Goal: Information Seeking & Learning: Learn about a topic

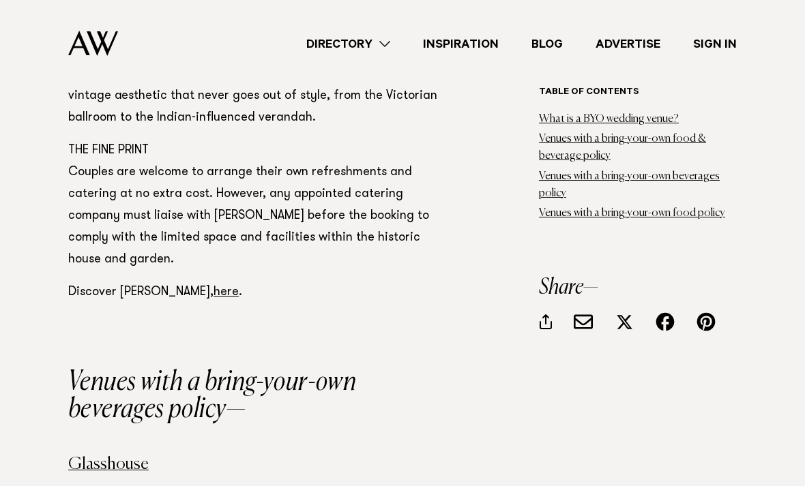
scroll to position [4764, 0]
click at [213, 286] on link "here" at bounding box center [225, 292] width 25 height 12
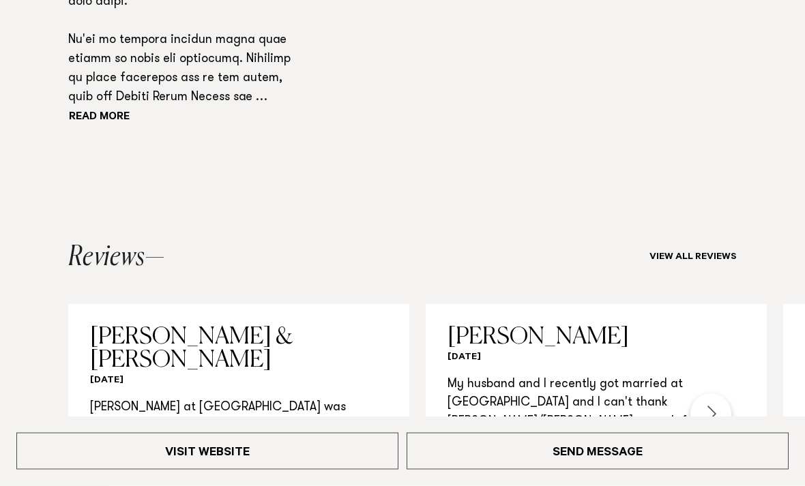
scroll to position [1156, 0]
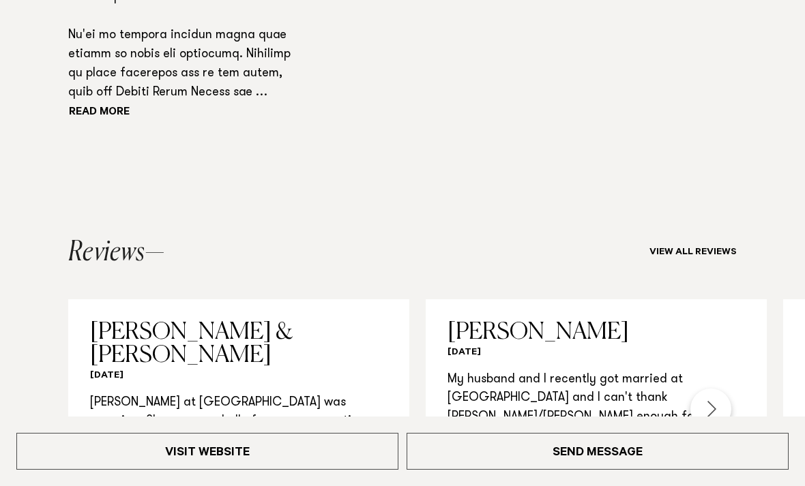
click at [281, 470] on link "Visit Website" at bounding box center [207, 451] width 382 height 37
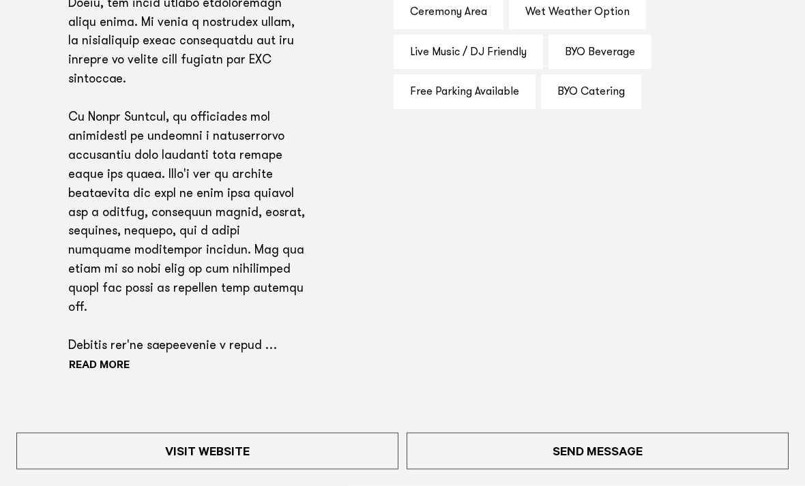
scroll to position [932, 0]
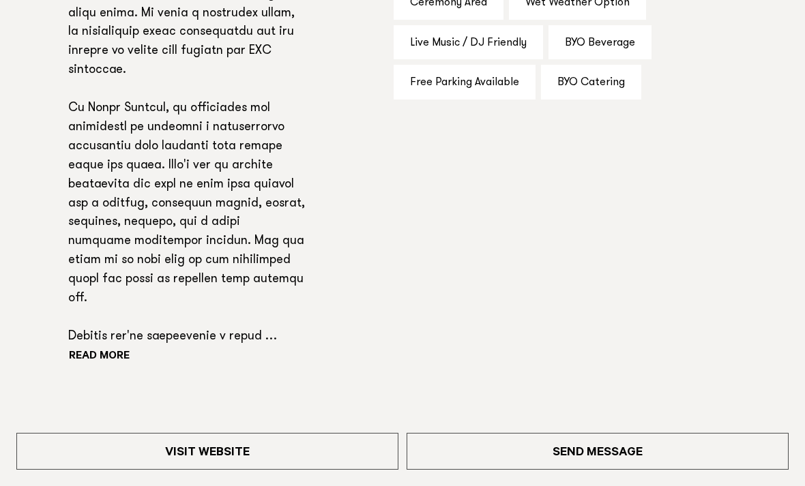
click at [99, 359] on button "Read more" at bounding box center [129, 357] width 123 height 20
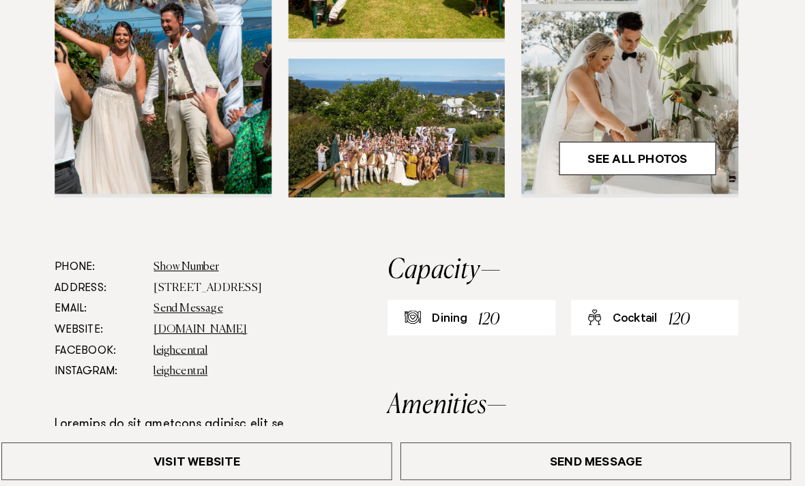
scroll to position [497, 0]
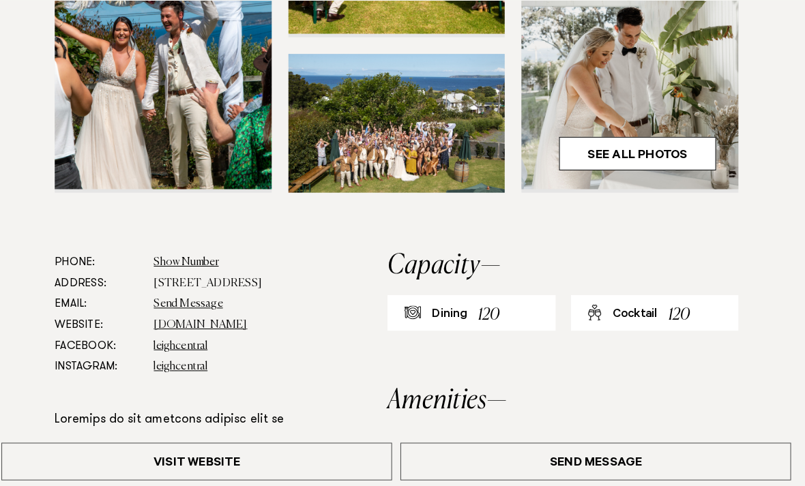
click at [165, 323] on link "leighcentral.co.nz" at bounding box center [210, 317] width 91 height 11
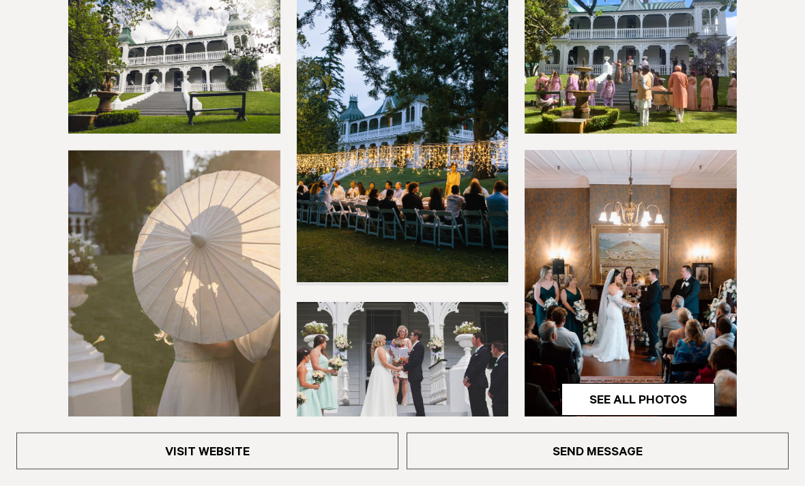
scroll to position [248, 0]
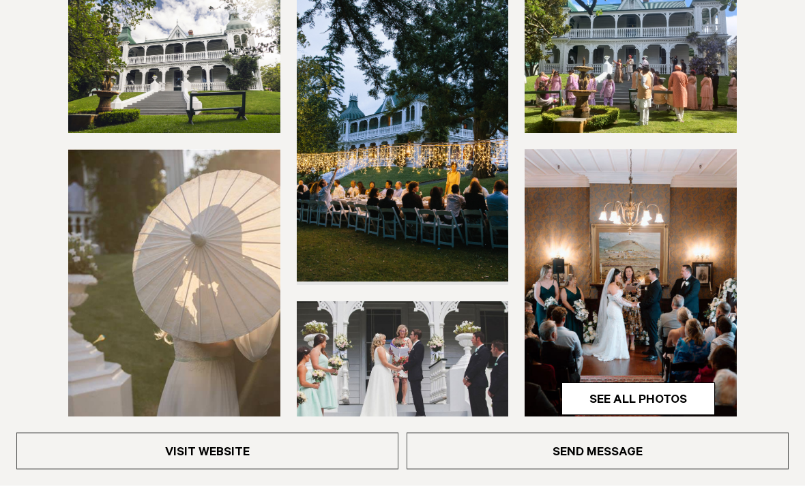
click at [128, 470] on link "Visit Website" at bounding box center [207, 451] width 382 height 37
